Goal: Find specific page/section: Find specific page/section

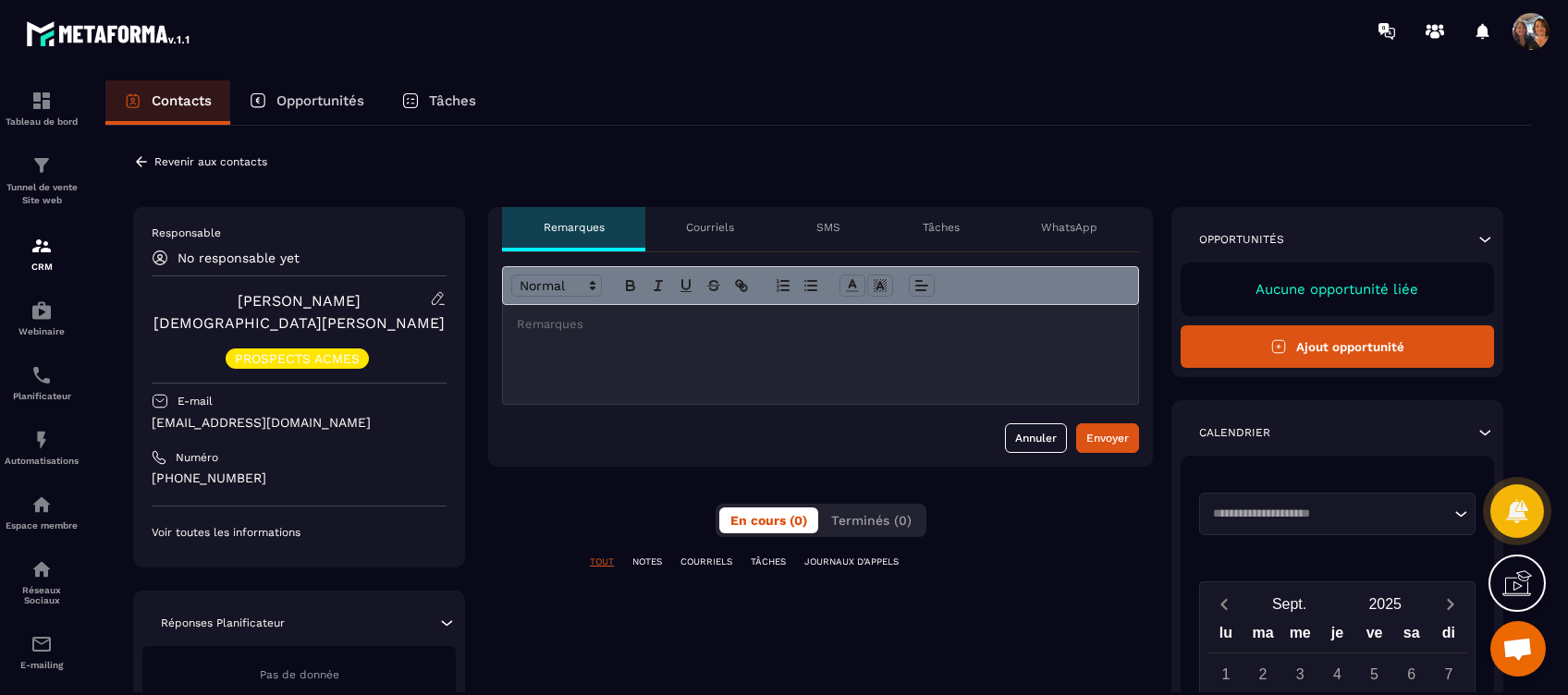
scroll to position [6570, 0]
click at [923, 225] on div "Tâches" at bounding box center [940, 228] width 119 height 44
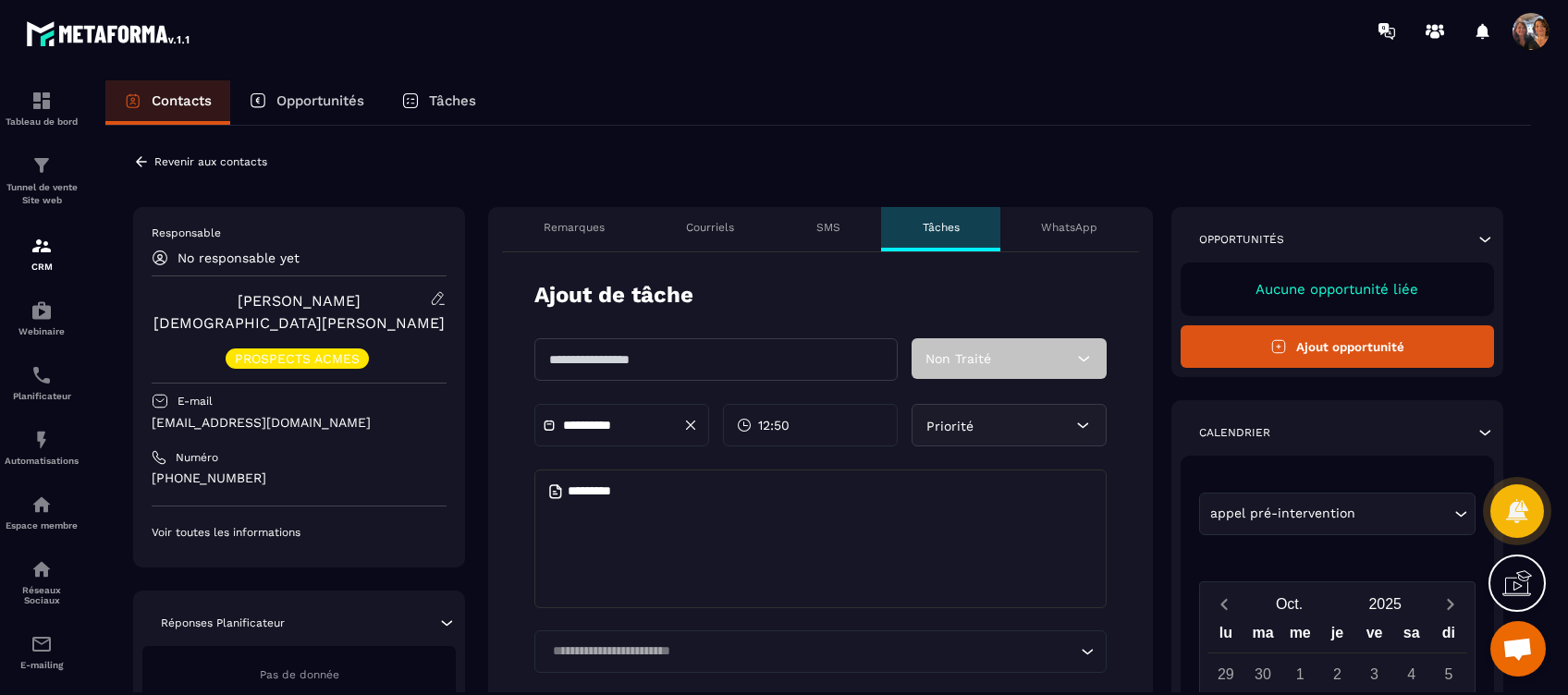
click at [726, 229] on p "Courriels" at bounding box center [709, 227] width 48 height 15
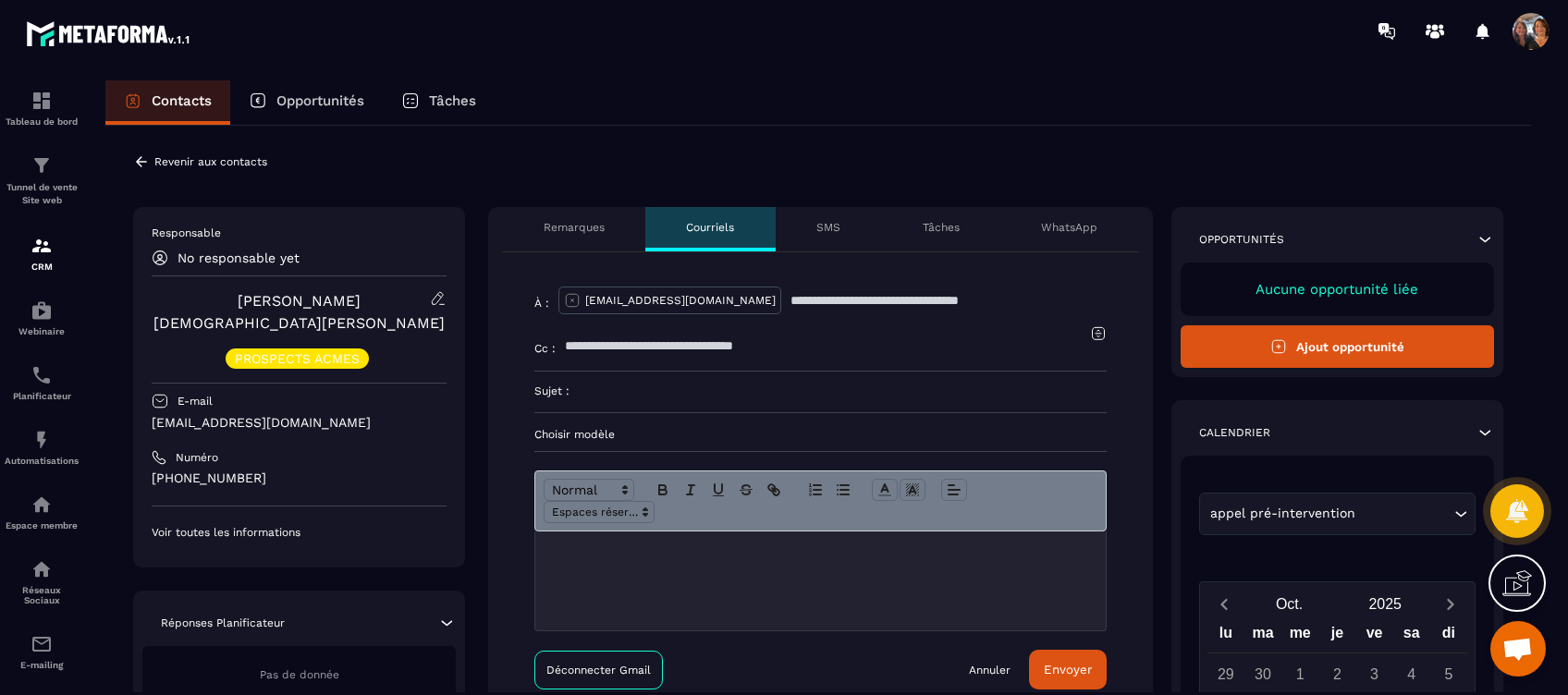
click at [572, 229] on p "Remarques" at bounding box center [573, 227] width 61 height 15
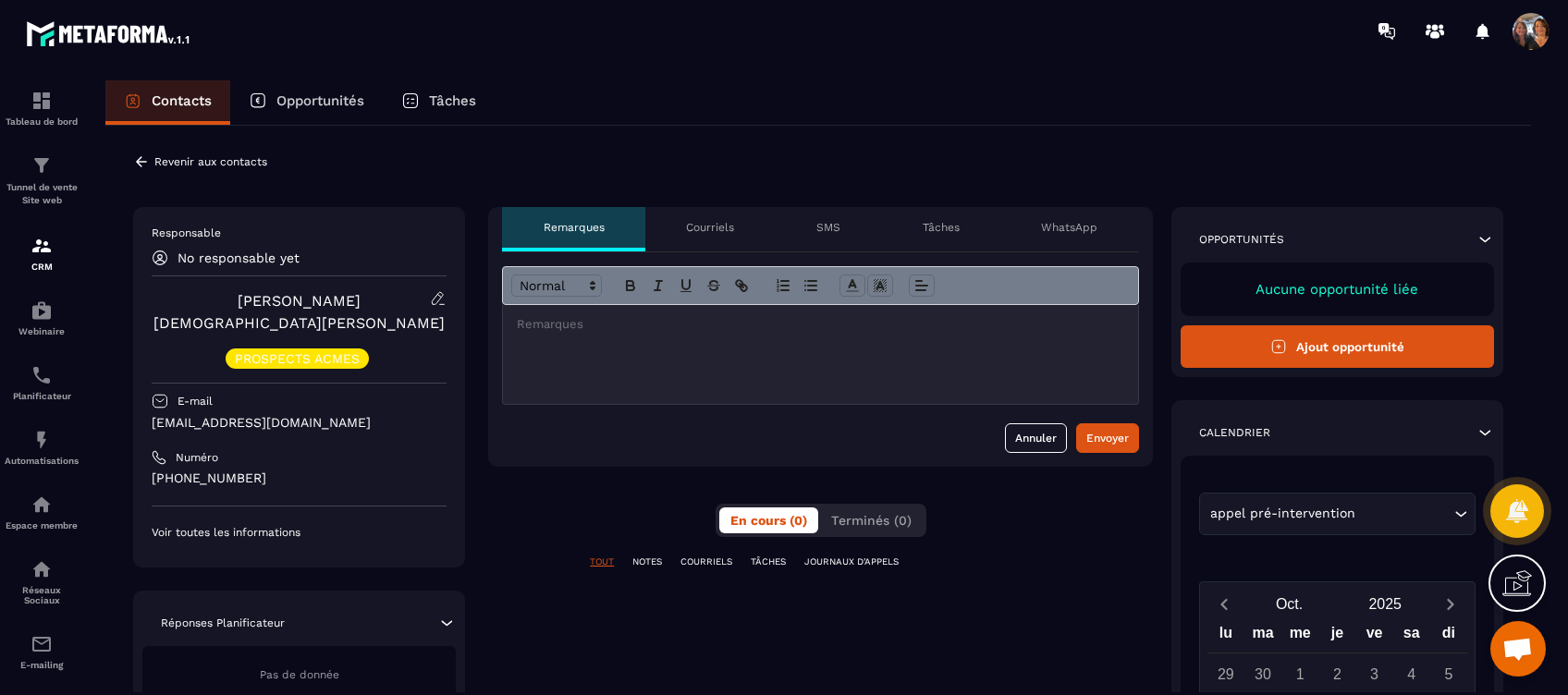
click at [256, 525] on p "Voir toutes les informations" at bounding box center [298, 532] width 295 height 15
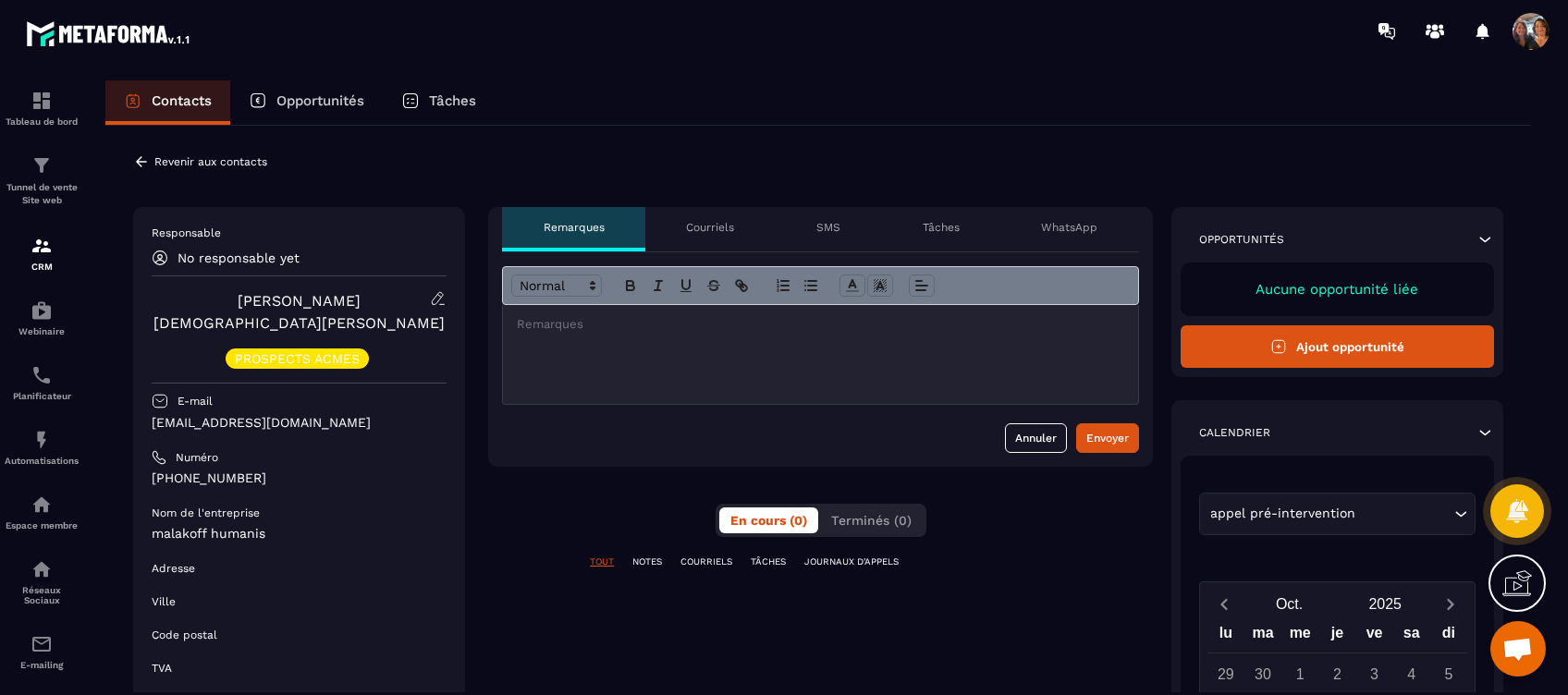
click at [146, 167] on icon at bounding box center [141, 162] width 17 height 17
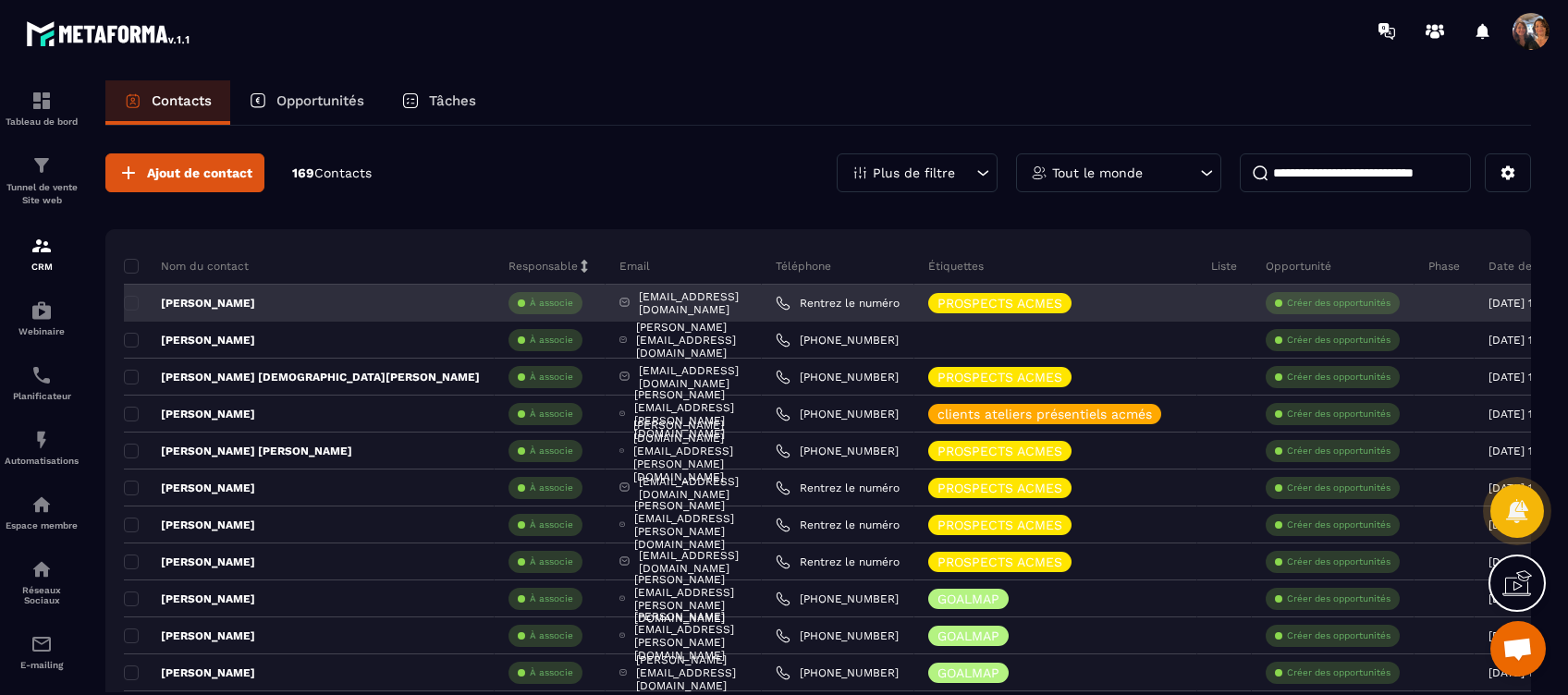
click at [291, 302] on div "[PERSON_NAME]" at bounding box center [309, 303] width 370 height 37
